Goal: Find specific page/section: Find specific page/section

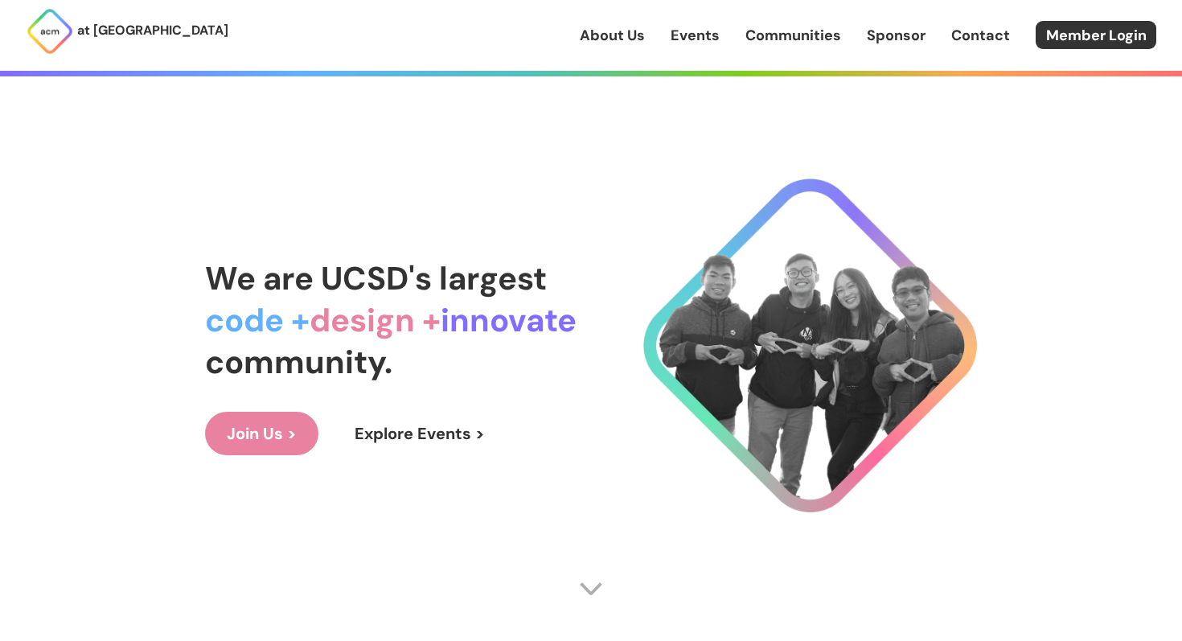
click at [703, 31] on link "Events" at bounding box center [695, 35] width 49 height 21
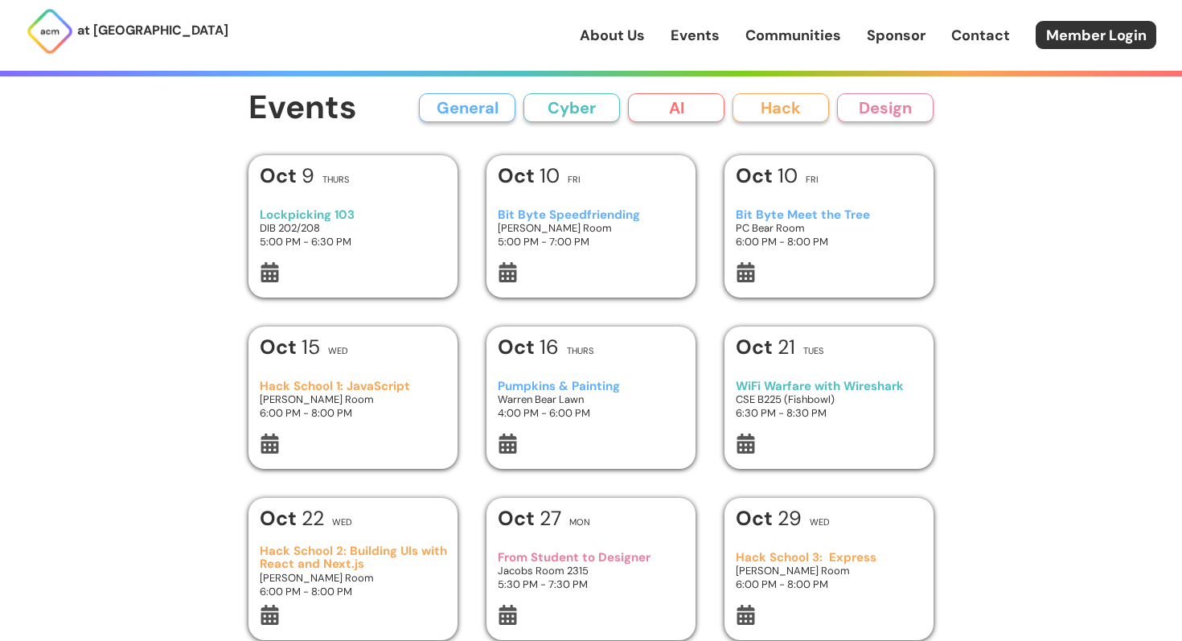
click at [680, 116] on button "AI" at bounding box center [676, 107] width 97 height 29
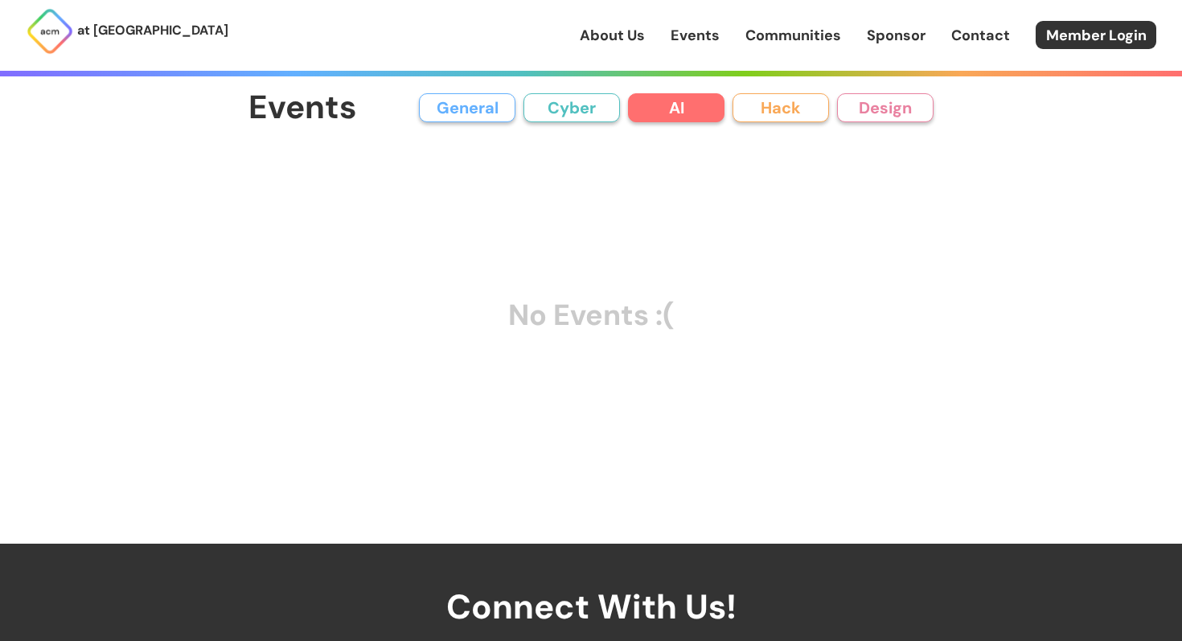
click at [585, 109] on button "Cyber" at bounding box center [572, 107] width 97 height 29
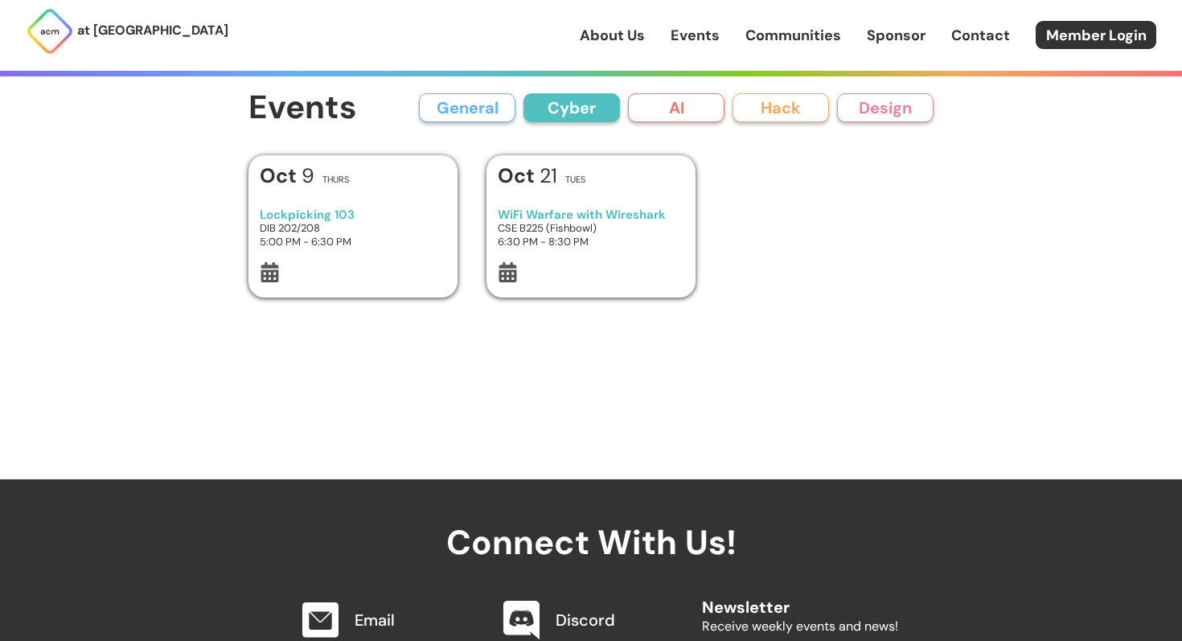
click at [730, 109] on div "General Cyber AI Hack Design" at bounding box center [676, 107] width 515 height 29
click at [770, 111] on button "Hack" at bounding box center [781, 107] width 97 height 29
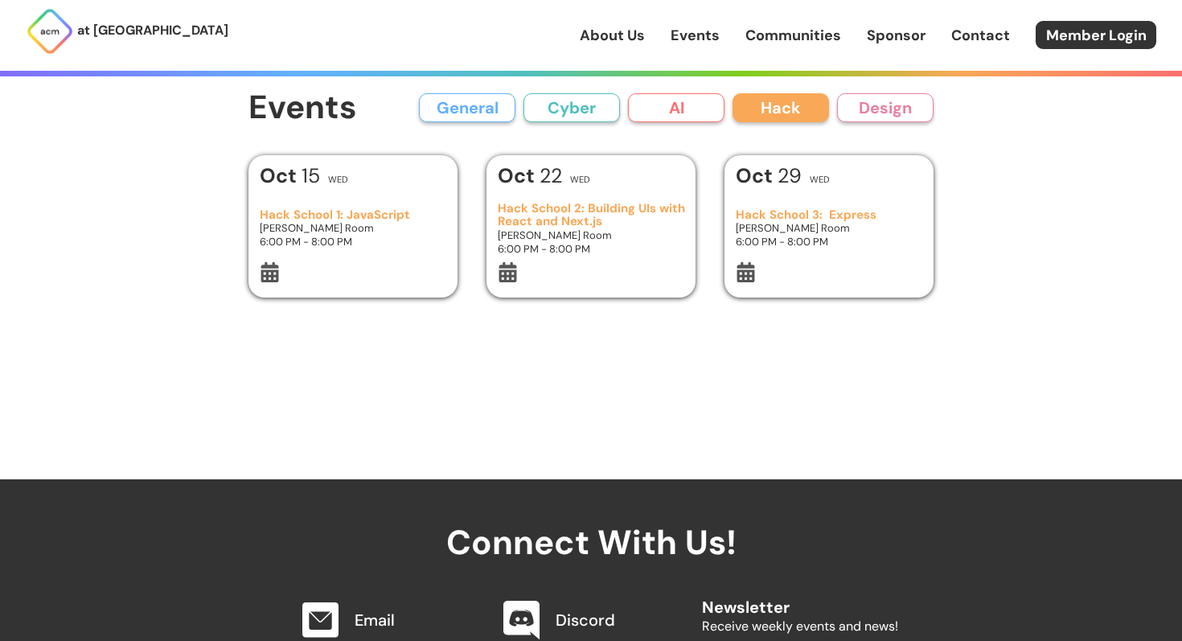
click at [871, 112] on button "Design" at bounding box center [885, 107] width 97 height 29
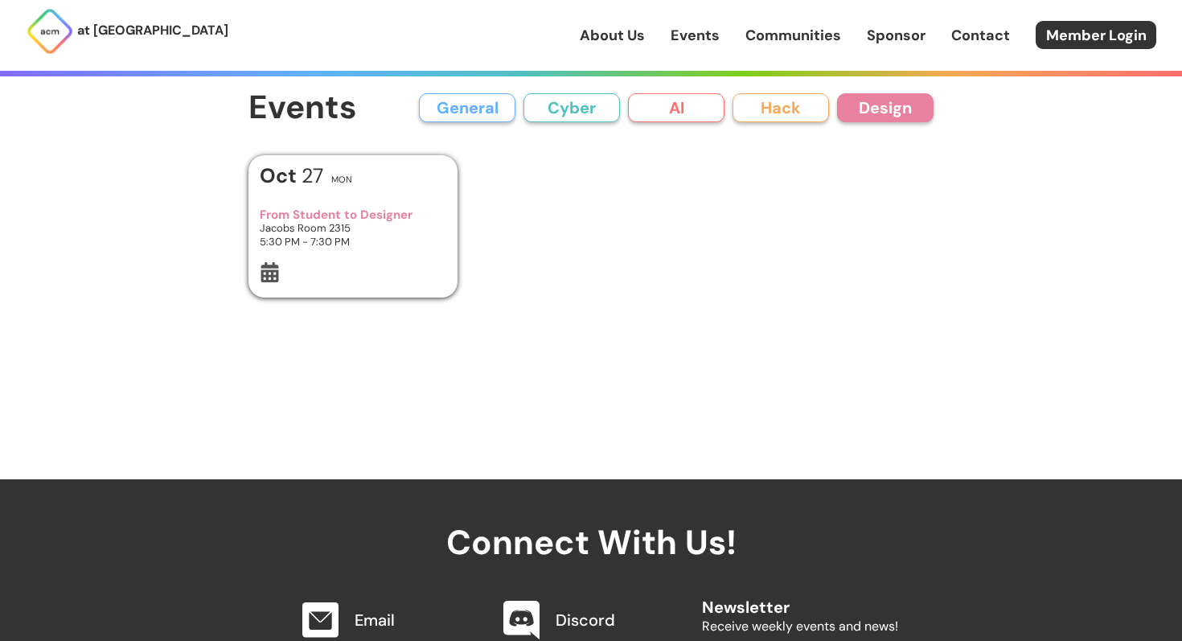
click at [501, 114] on button "General" at bounding box center [467, 107] width 97 height 29
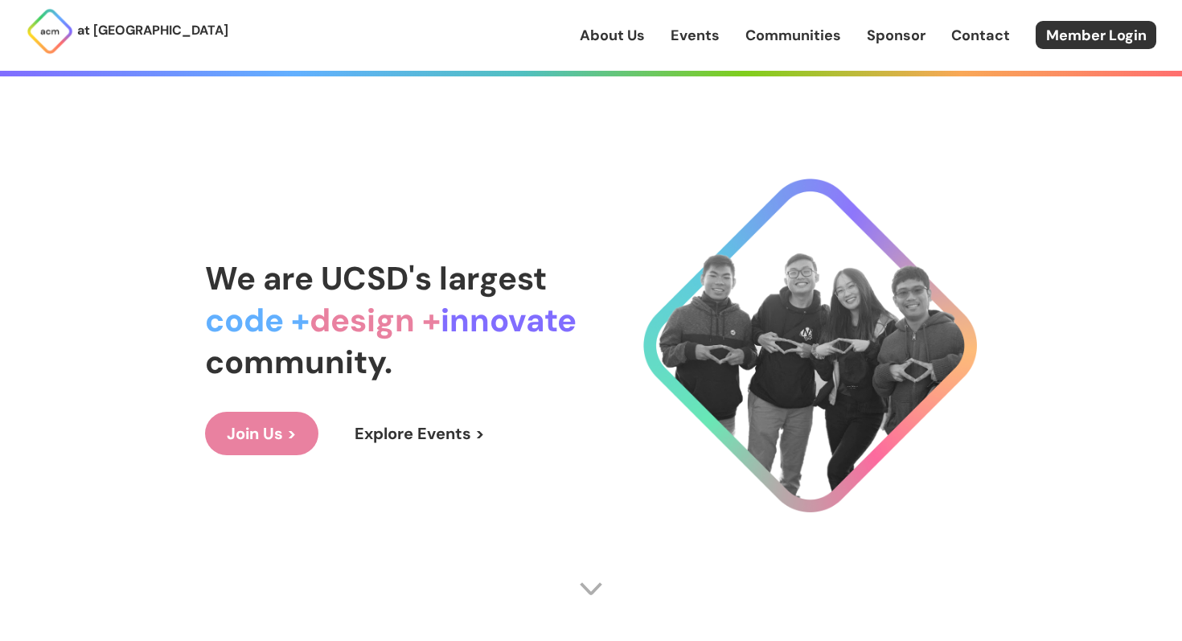
click at [717, 43] on link "Events" at bounding box center [695, 35] width 49 height 21
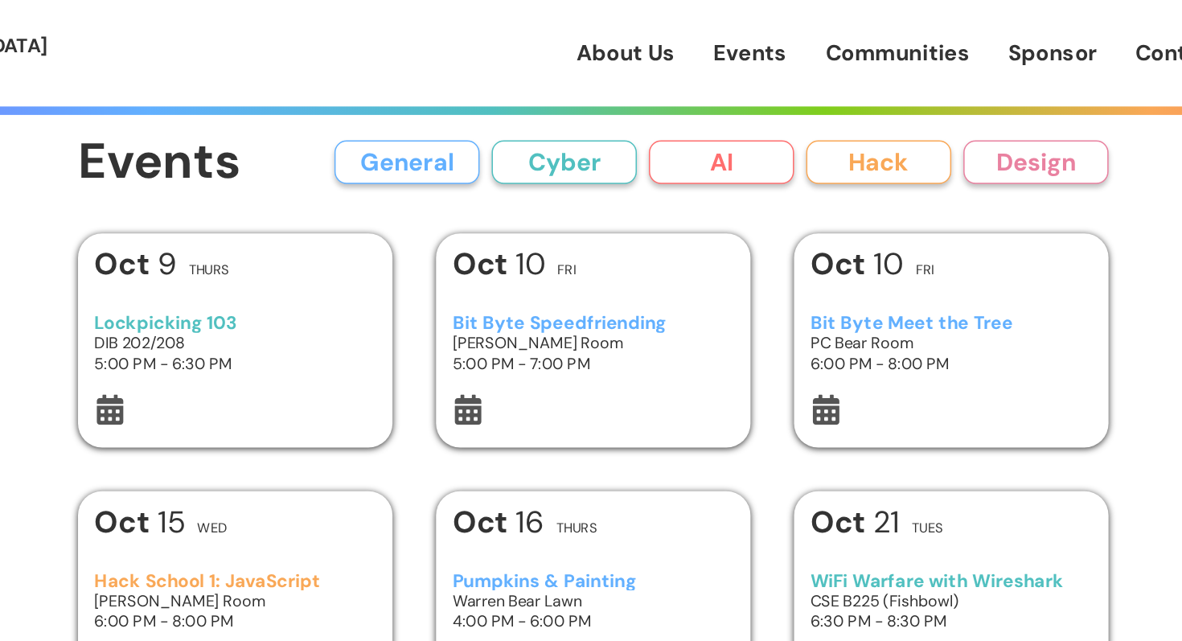
click at [489, 109] on button "General" at bounding box center [467, 107] width 97 height 29
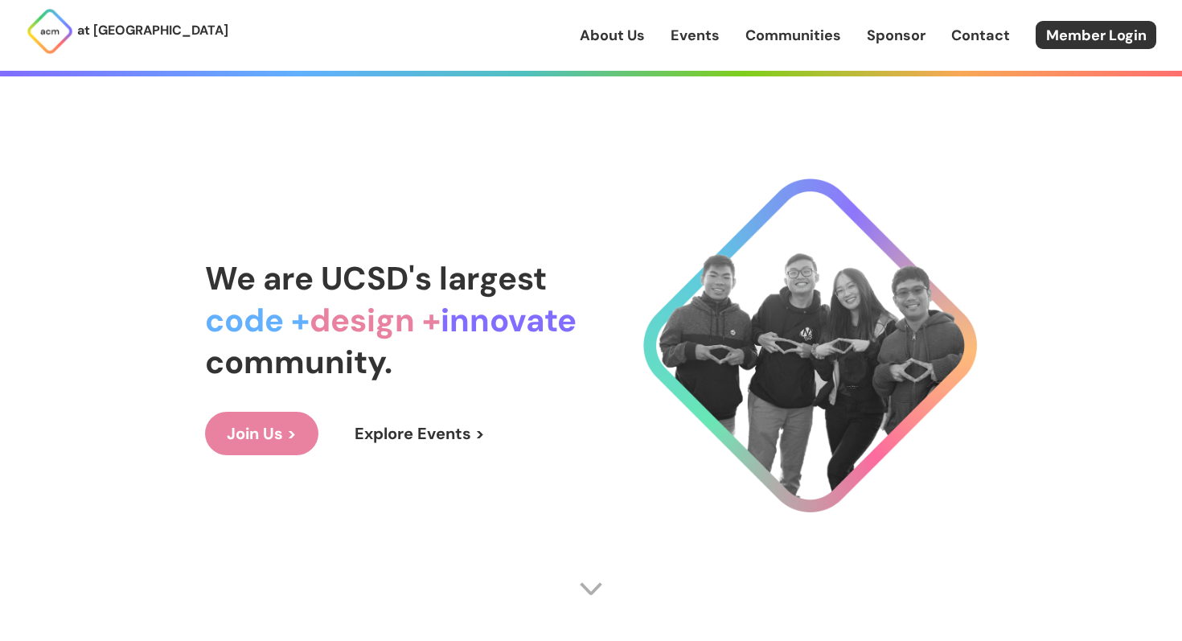
click at [694, 35] on link "Events" at bounding box center [695, 35] width 49 height 21
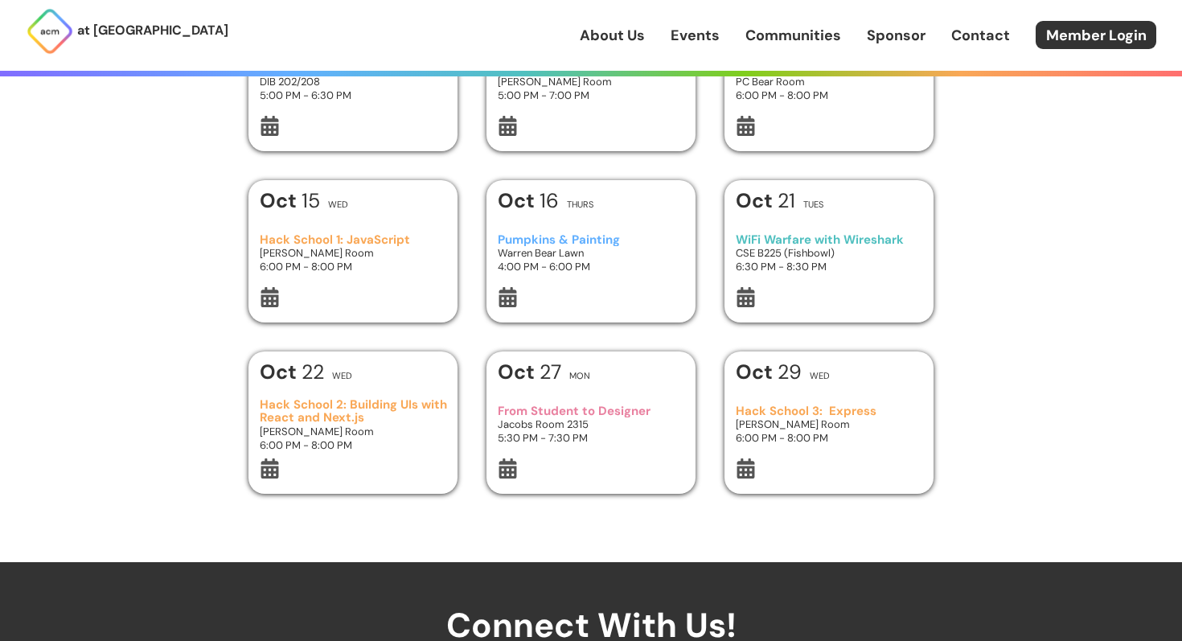
scroll to position [165, 0]
